Goal: Task Accomplishment & Management: Manage account settings

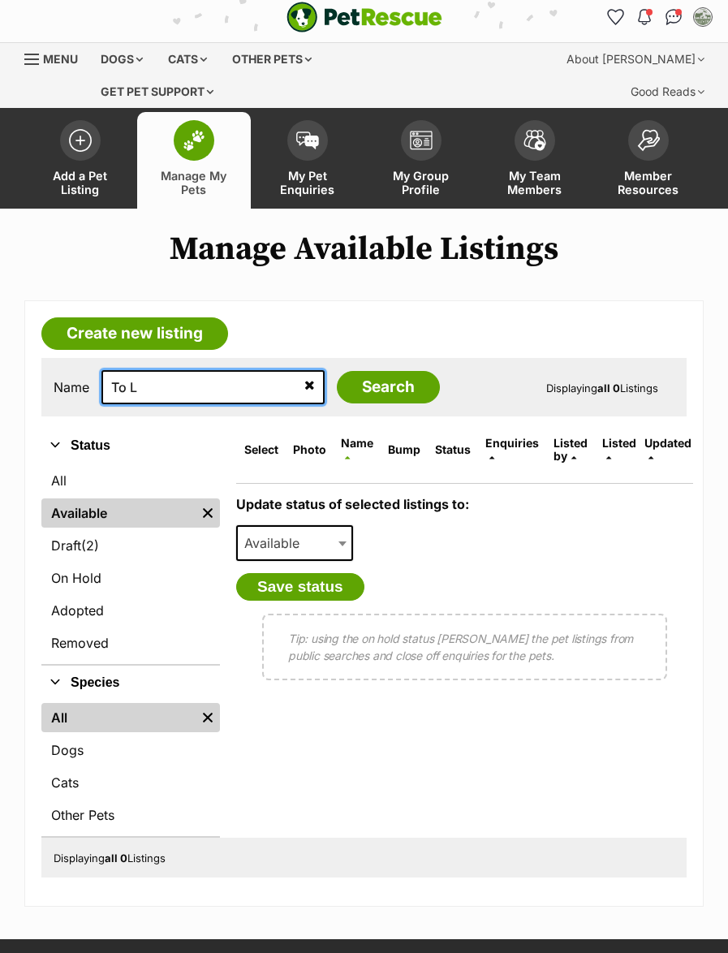
click at [185, 370] on input "To L" at bounding box center [212, 387] width 223 height 34
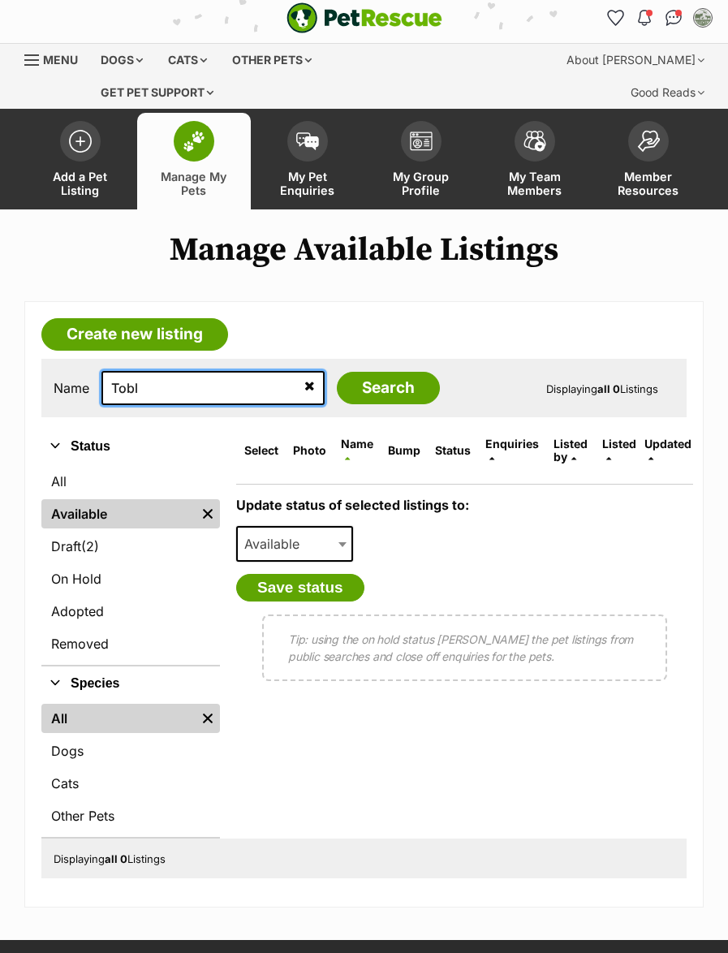
type input "Tobl"
click at [349, 372] on input "Search" at bounding box center [388, 388] width 103 height 32
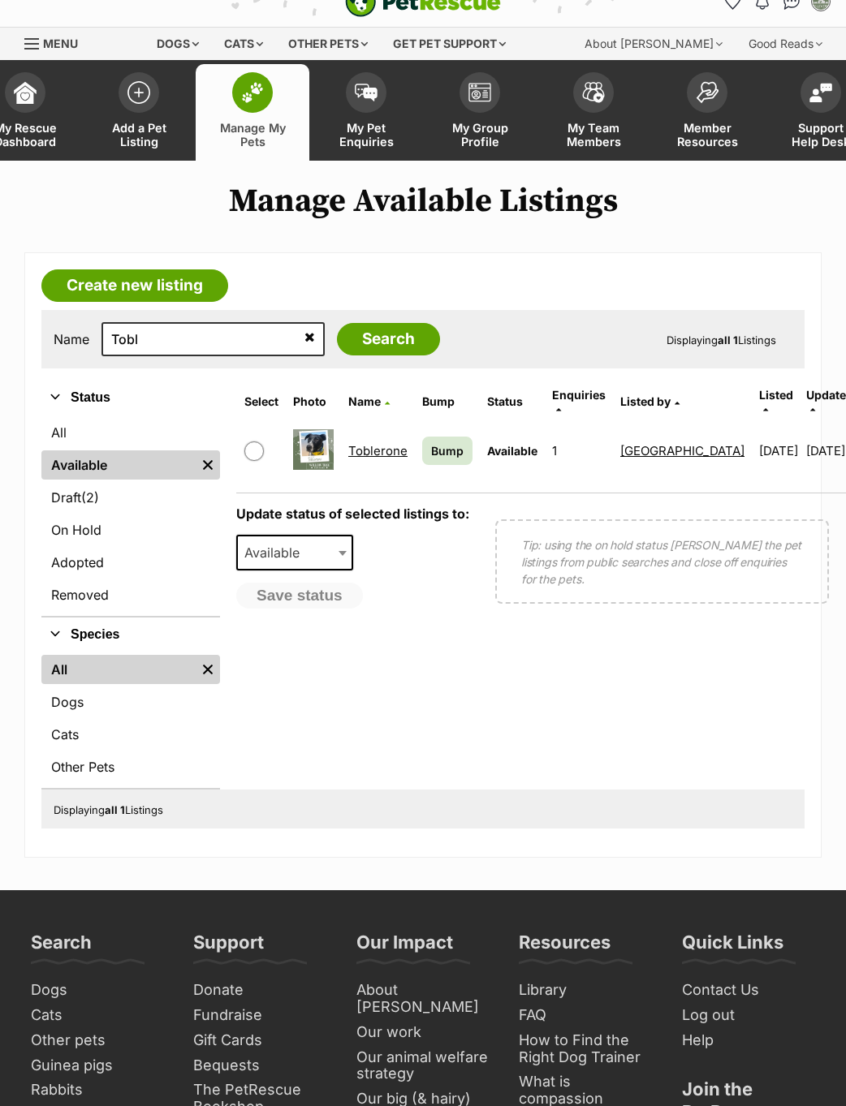
click at [375, 443] on link "Toblerone" at bounding box center [377, 450] width 59 height 15
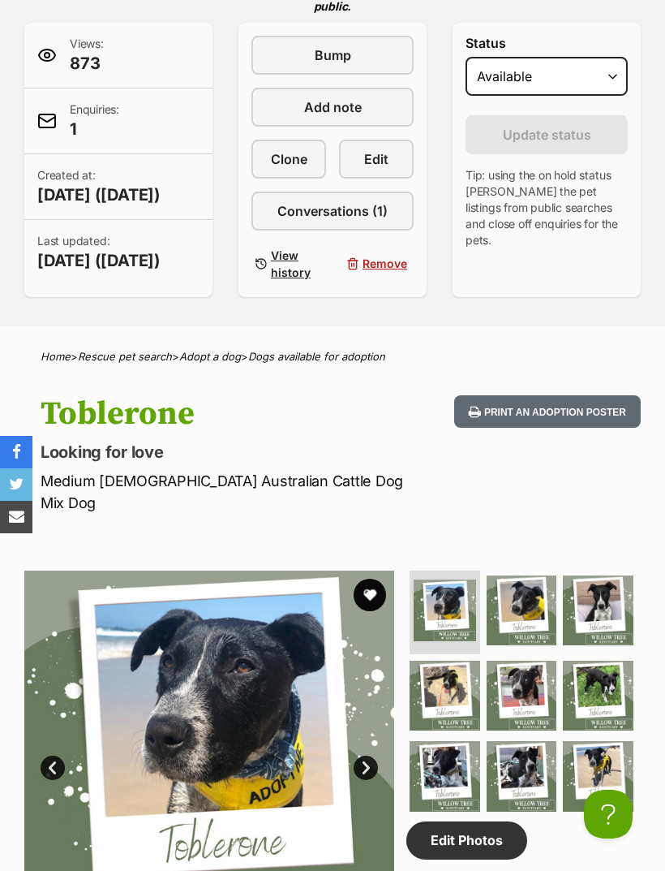
click at [382, 166] on span "Edit" at bounding box center [376, 158] width 24 height 19
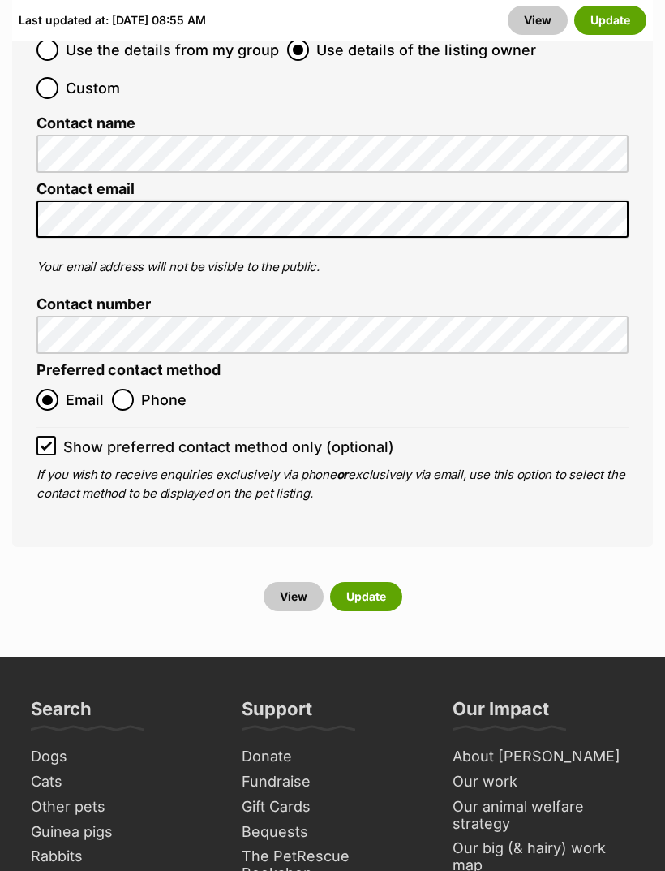
scroll to position [7205, 0]
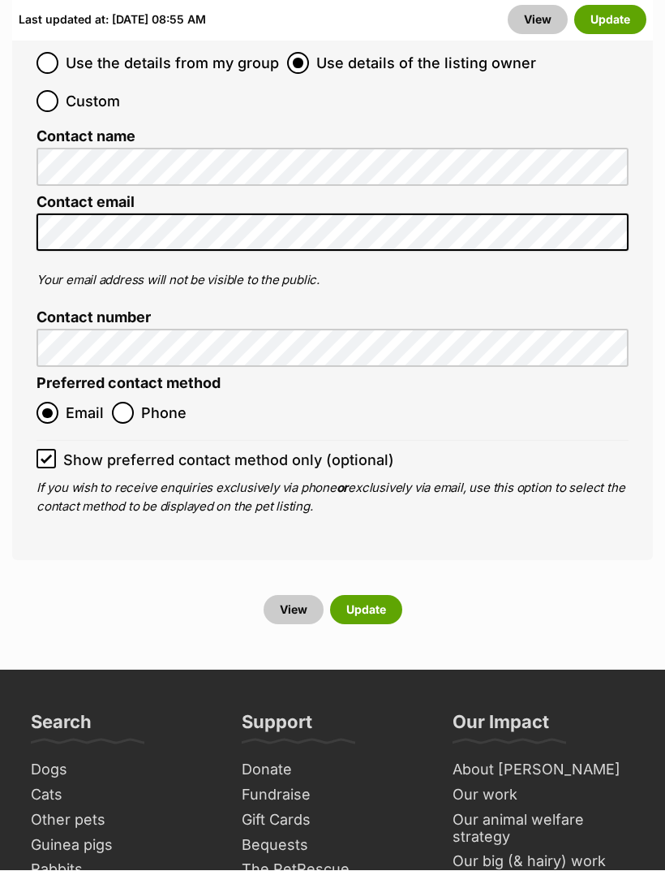
click at [401, 596] on button "Update" at bounding box center [366, 610] width 72 height 29
